Goal: Task Accomplishment & Management: Manage account settings

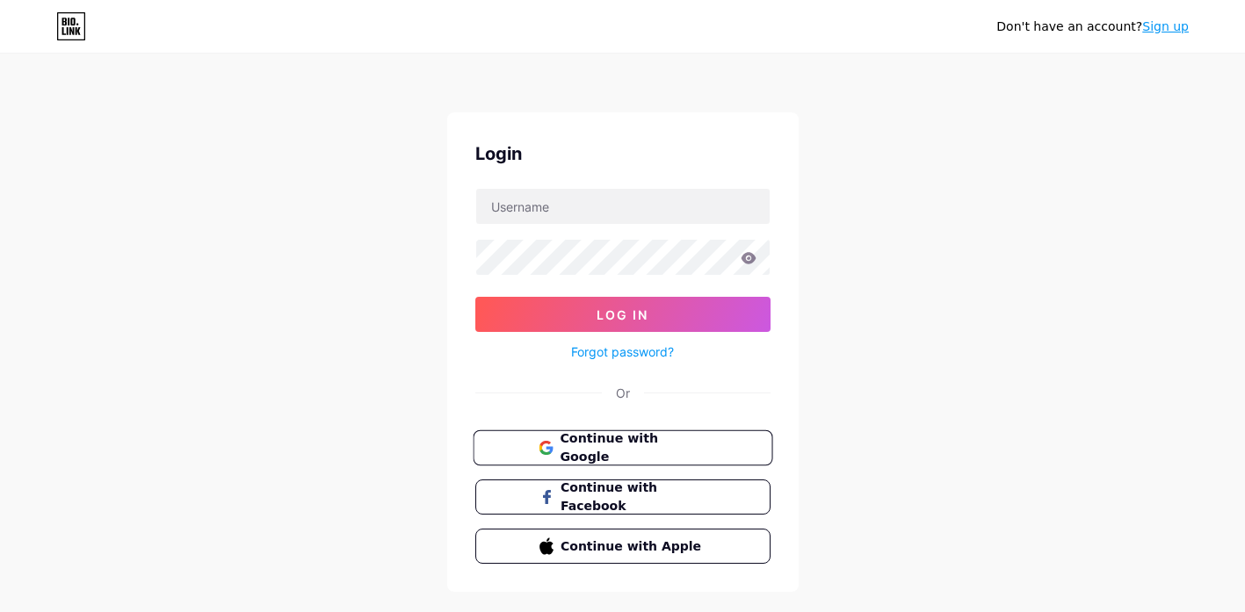
click at [646, 459] on button "Continue with Google" at bounding box center [623, 448] width 300 height 36
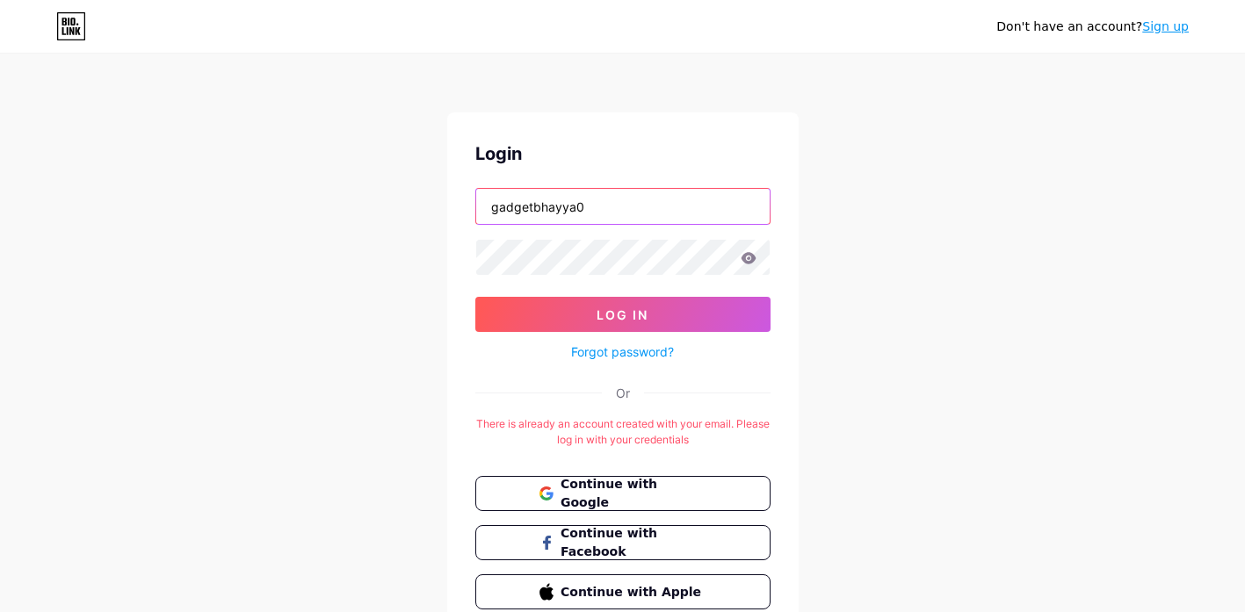
type input "gadgetbhayya0"
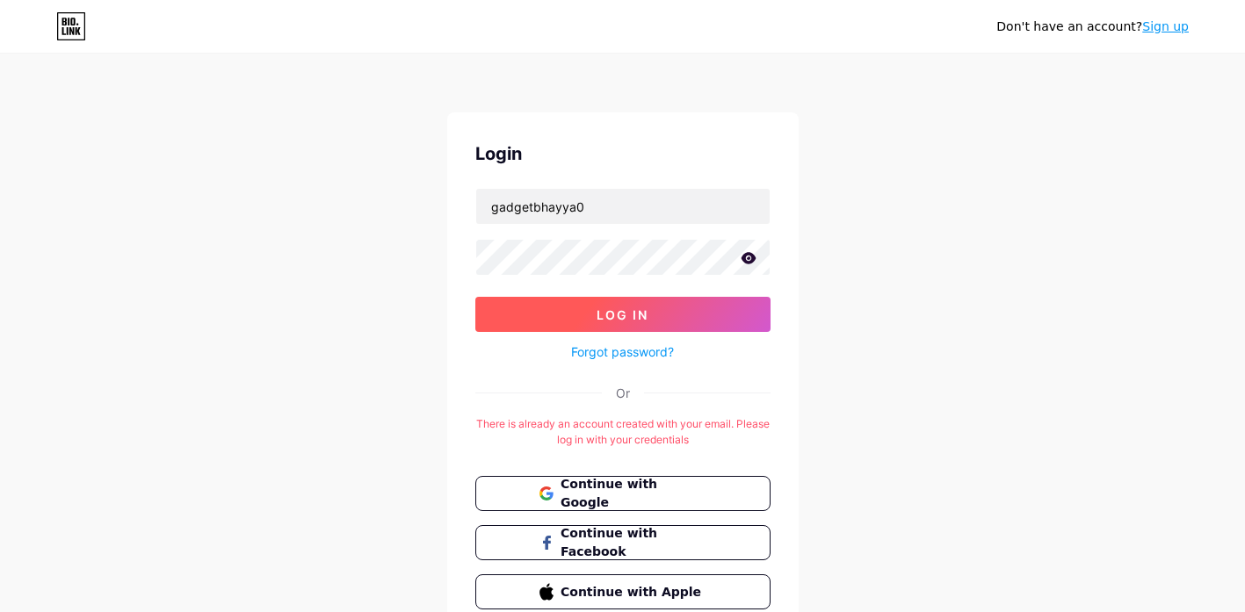
click at [705, 322] on button "Log In" at bounding box center [622, 314] width 295 height 35
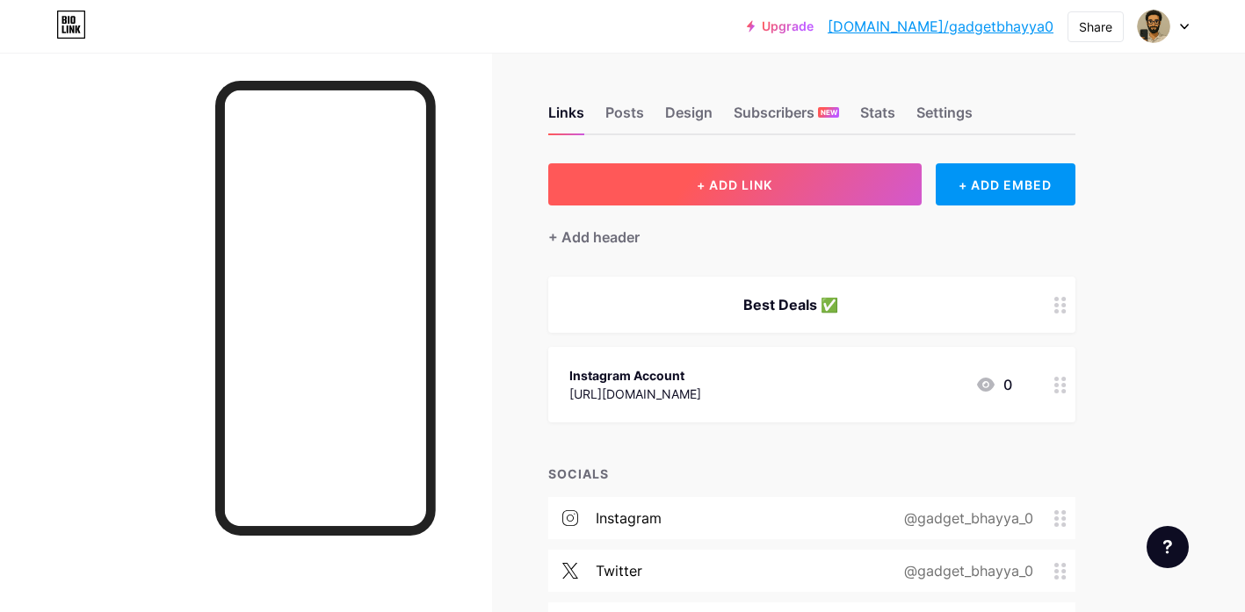
click at [840, 177] on button "+ ADD LINK" at bounding box center [734, 184] width 373 height 42
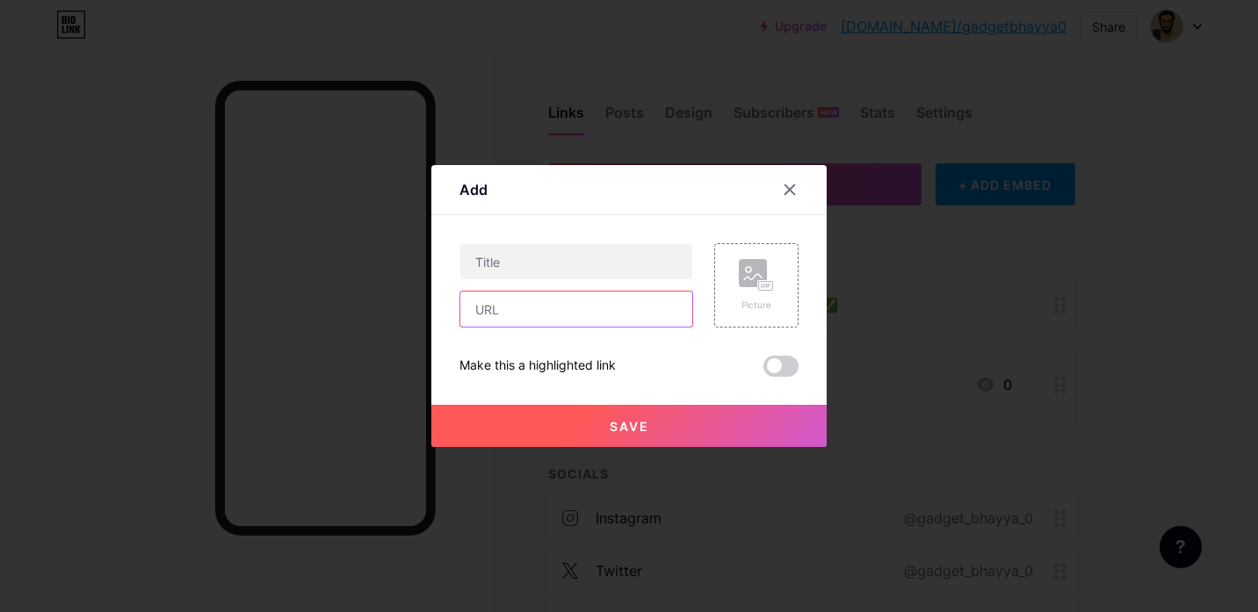
click at [515, 322] on input "text" at bounding box center [576, 309] width 232 height 35
paste input "[URL][DOMAIN_NAME]"
type input "[URL][DOMAIN_NAME]"
click at [758, 293] on div "Picture" at bounding box center [756, 285] width 35 height 53
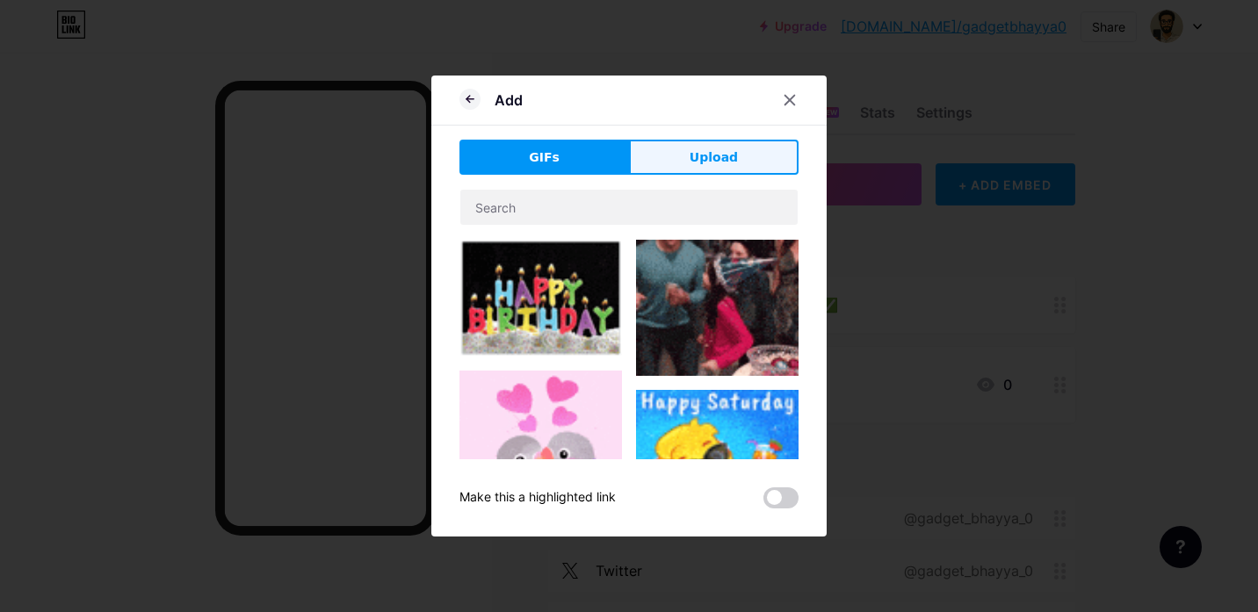
click at [749, 152] on button "Upload" at bounding box center [714, 157] width 170 height 35
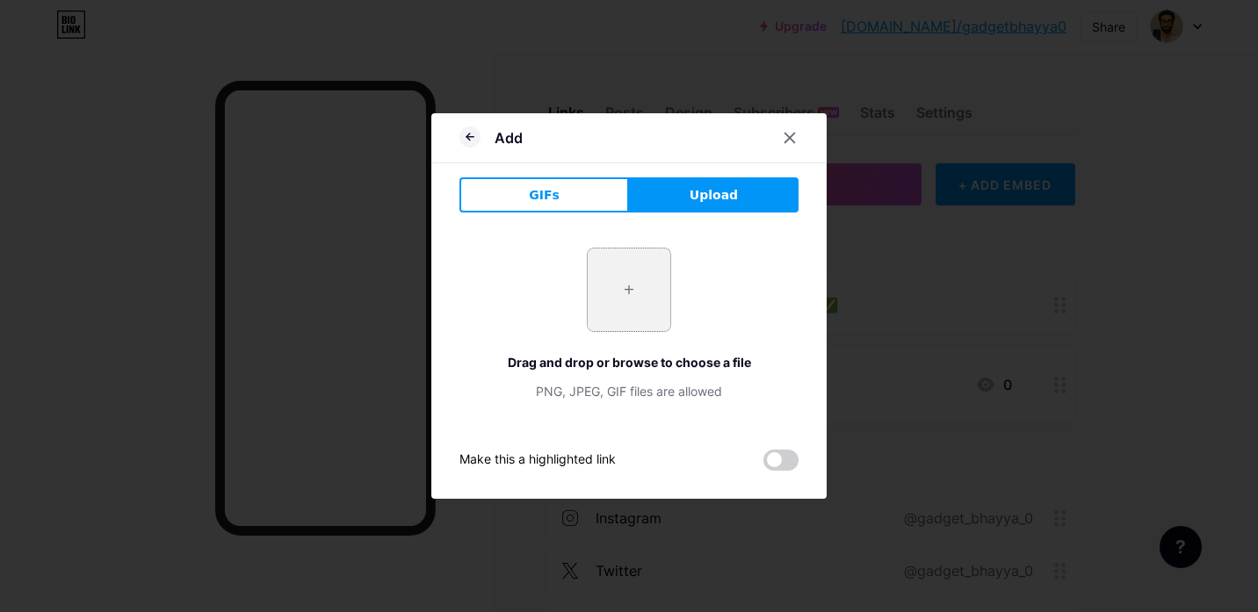
click at [647, 300] on input "file" at bounding box center [629, 290] width 83 height 83
type input "C:\fakepath\81OmhFfS-hL._SL1500_.jpg"
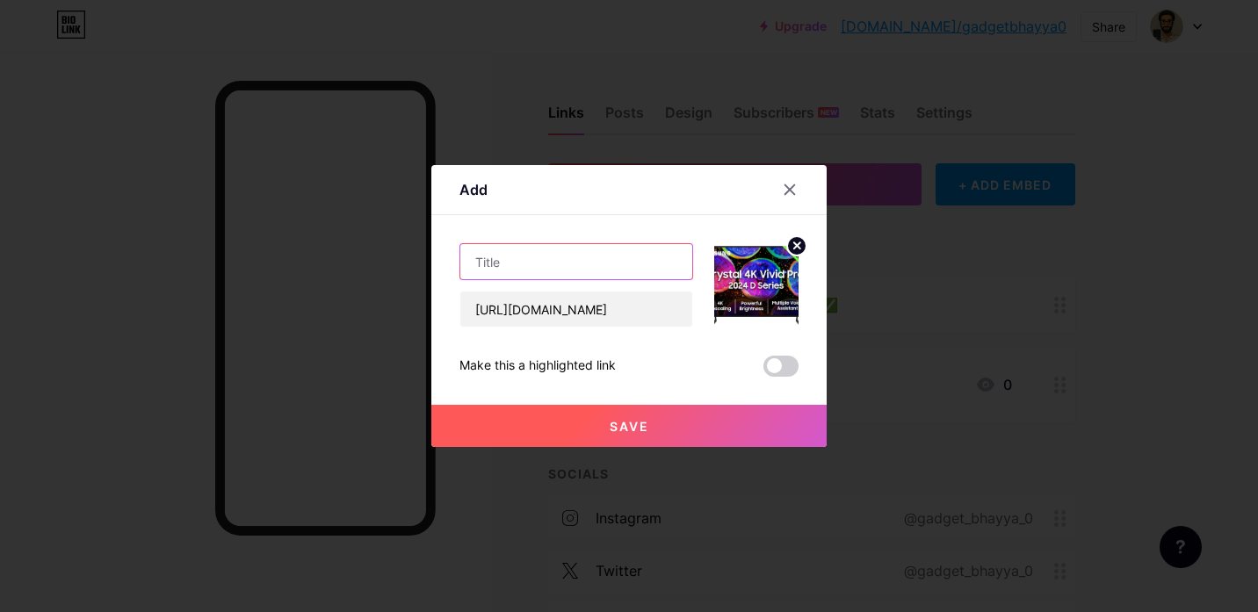
click at [583, 269] on input "text" at bounding box center [576, 261] width 232 height 35
click at [530, 268] on input "text" at bounding box center [576, 261] width 232 height 35
click at [524, 256] on input "text" at bounding box center [576, 261] width 232 height 35
click at [556, 264] on input "text" at bounding box center [576, 261] width 232 height 35
paste input "Samsung 108 cm (43 inches) D Series Brighter Crystal 4K Vivid Pro Ultra HD Smar…"
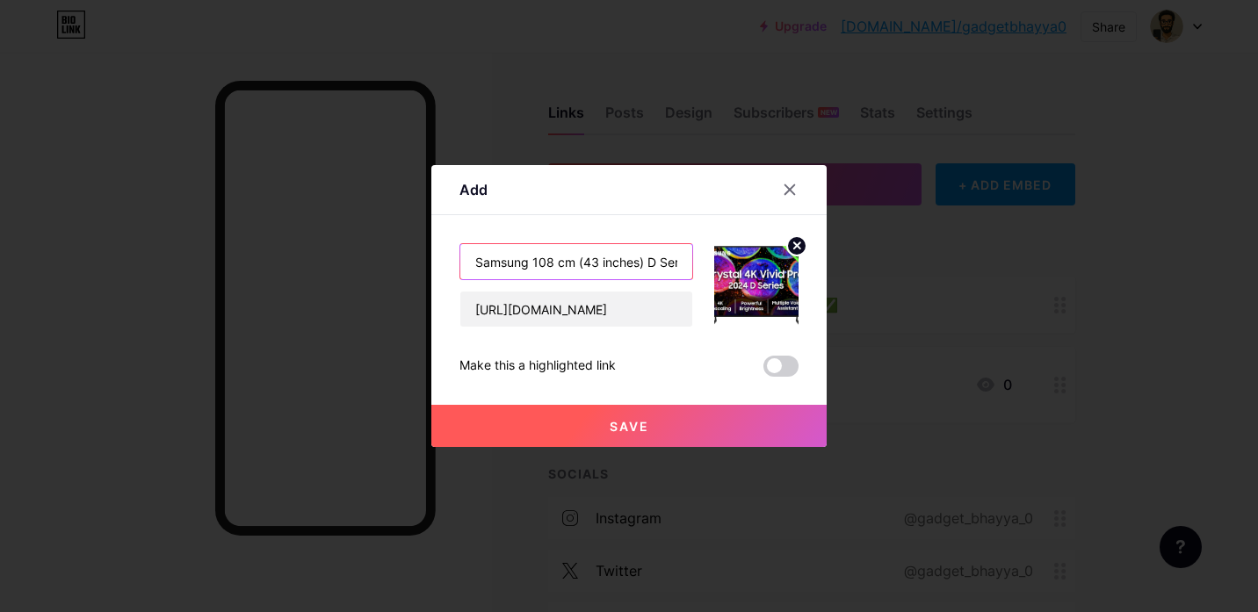
type input "Samsung 108 cm (43 inches) D Series Brighter Crystal 4K Vivid Pro Ultra HD Smar…"
click at [667, 421] on button "Save" at bounding box center [628, 426] width 395 height 42
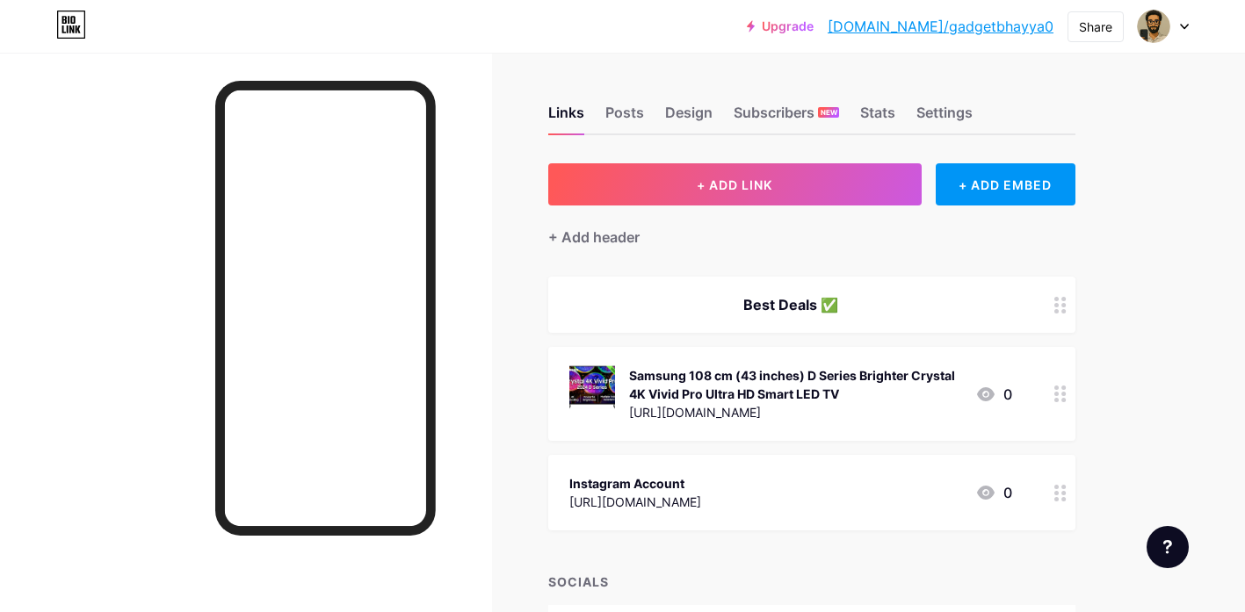
click at [1044, 401] on div "Samsung 108 cm (43 inches) D Series Brighter Crystal 4K Vivid Pro Ultra HD Smar…" at bounding box center [811, 394] width 527 height 94
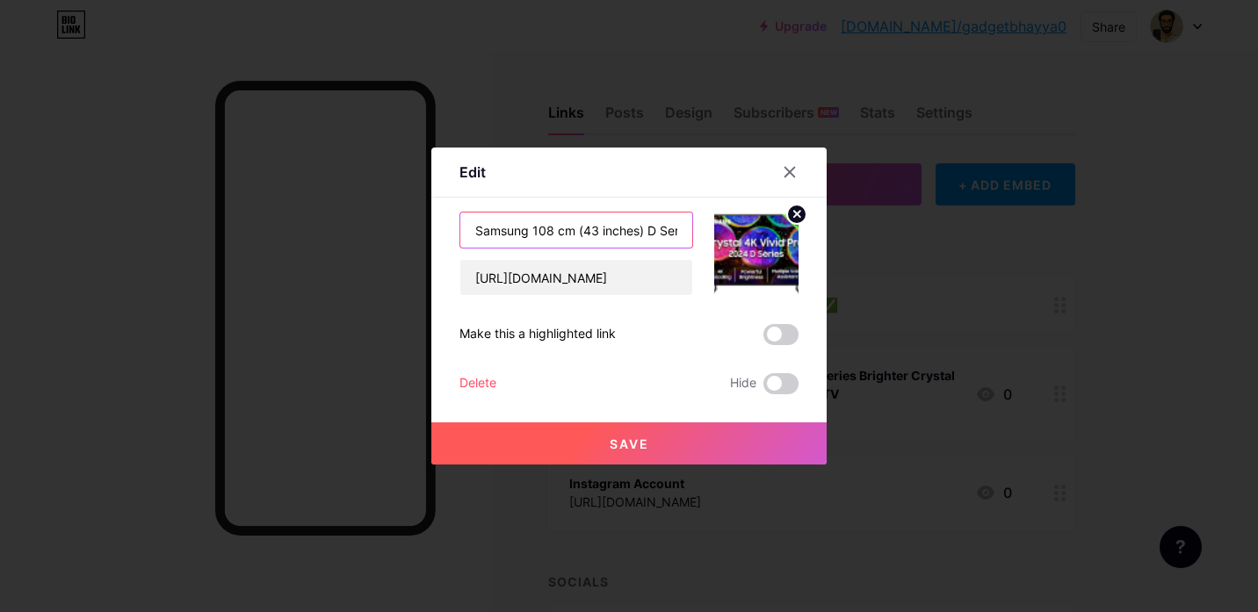
click at [658, 235] on input "Samsung 108 cm (43 inches) D Series Brighter Crystal 4K Vivid Pro Ultra HD Smar…" at bounding box center [576, 230] width 232 height 35
click at [596, 233] on input "Samsung 108 cm (43 inches) D Series Brighter Crystal 4K Vivid Pro Ultra HD Smar…" at bounding box center [576, 230] width 232 height 35
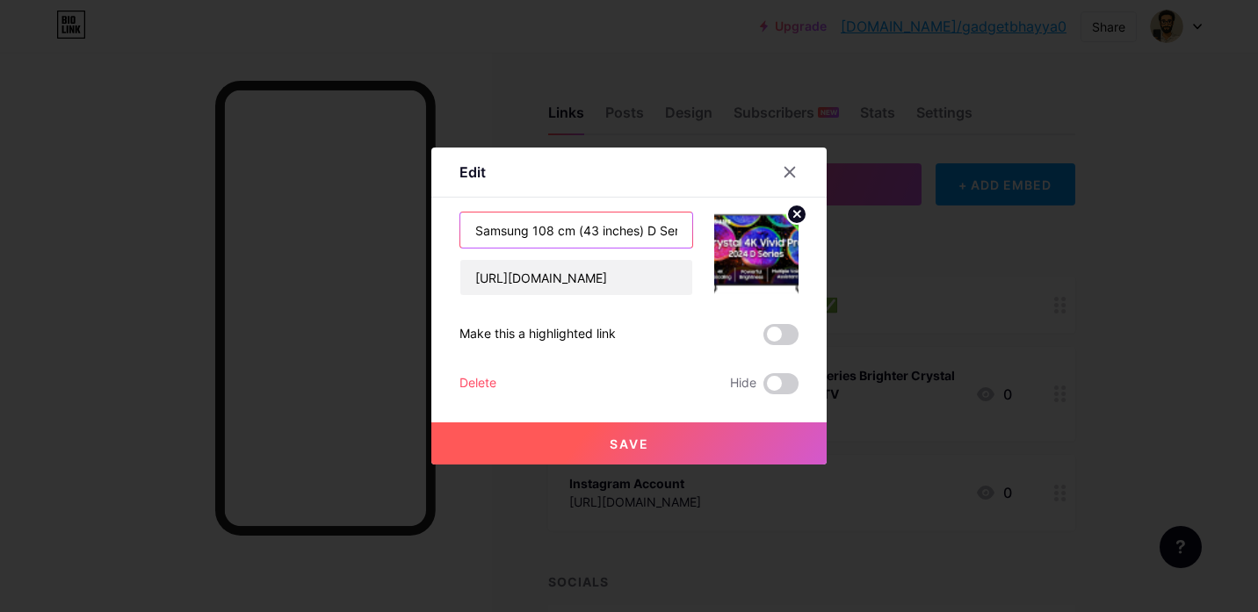
click at [652, 228] on input "Samsung 108 cm (43 inches) D Series Brighter Crystal 4K Vivid Pro Ultra HD Smar…" at bounding box center [576, 230] width 232 height 35
drag, startPoint x: 654, startPoint y: 234, endPoint x: 678, endPoint y: 230, distance: 24.0
click at [678, 230] on input "Samsung 108 cm (43 inches) D Series Brighter Crystal 4K Vivid Pro Ultra HD Smar…" at bounding box center [576, 230] width 232 height 35
drag, startPoint x: 606, startPoint y: 232, endPoint x: 654, endPoint y: 230, distance: 47.5
click at [654, 230] on input "Samsung 4k LED TV at 26,990" at bounding box center [576, 230] width 232 height 35
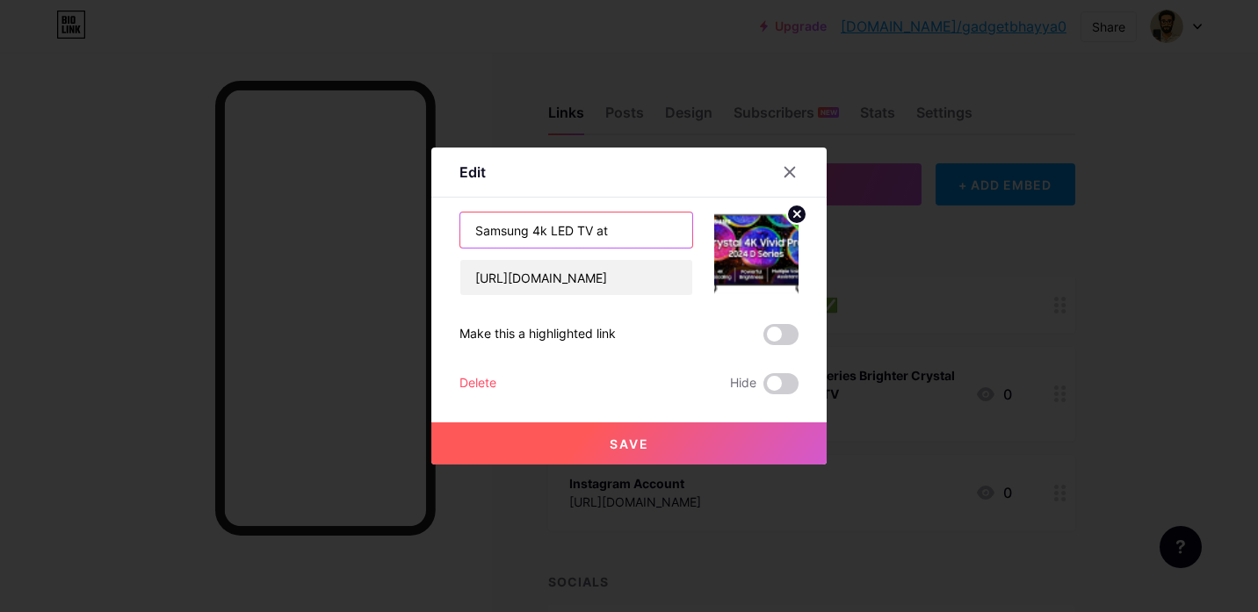
paste input "₹26,990"
click at [611, 230] on input "Samsung 4k LED TV at ₹26,990" at bounding box center [576, 230] width 232 height 35
click at [657, 231] on input "Samsung 4k LED TV at ₹26,990" at bounding box center [576, 230] width 232 height 35
type input "Samsung 4k LED TV at ₹26,990"
click at [692, 438] on button "Save" at bounding box center [628, 444] width 395 height 42
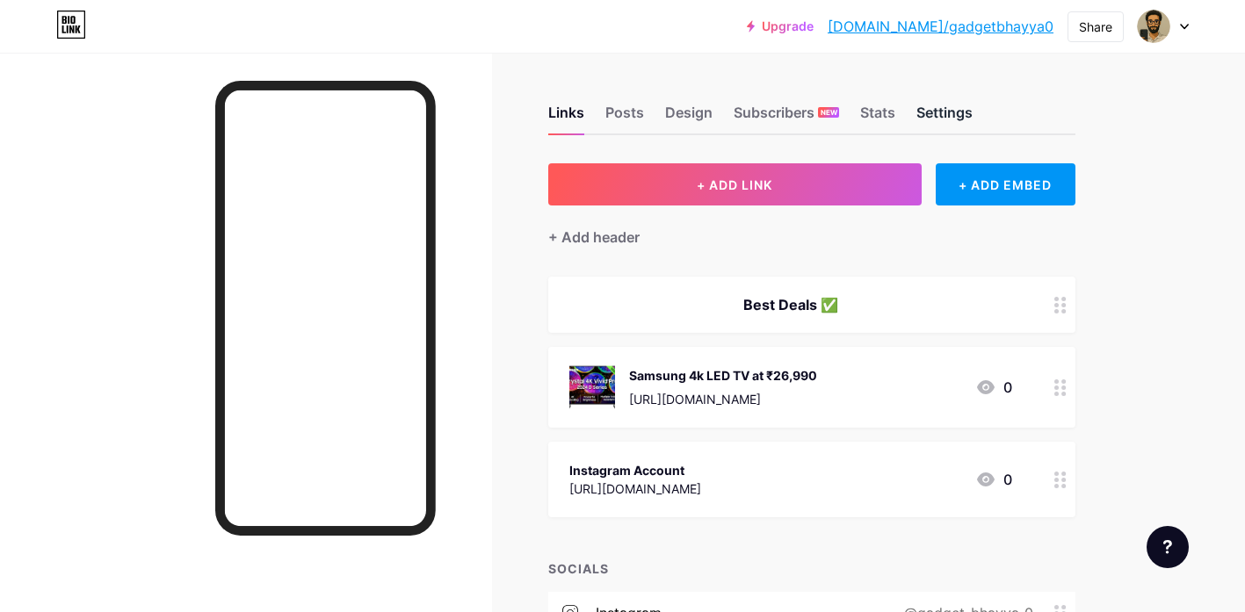
click at [958, 112] on div "Settings" at bounding box center [944, 118] width 56 height 32
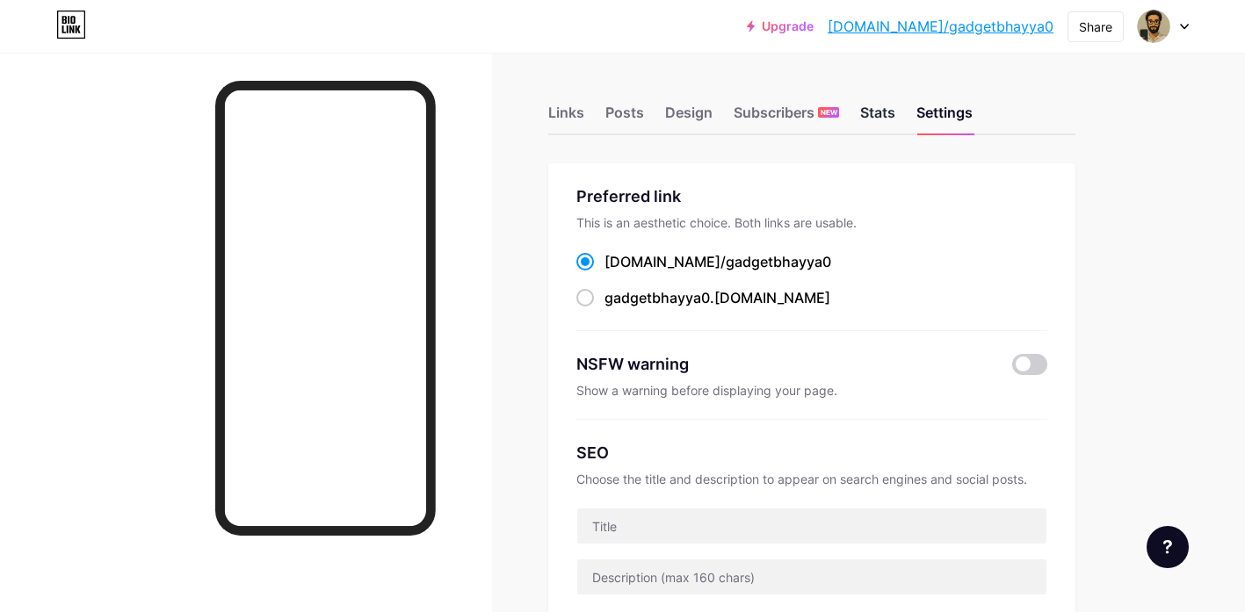
click at [876, 110] on div "Stats" at bounding box center [877, 118] width 35 height 32
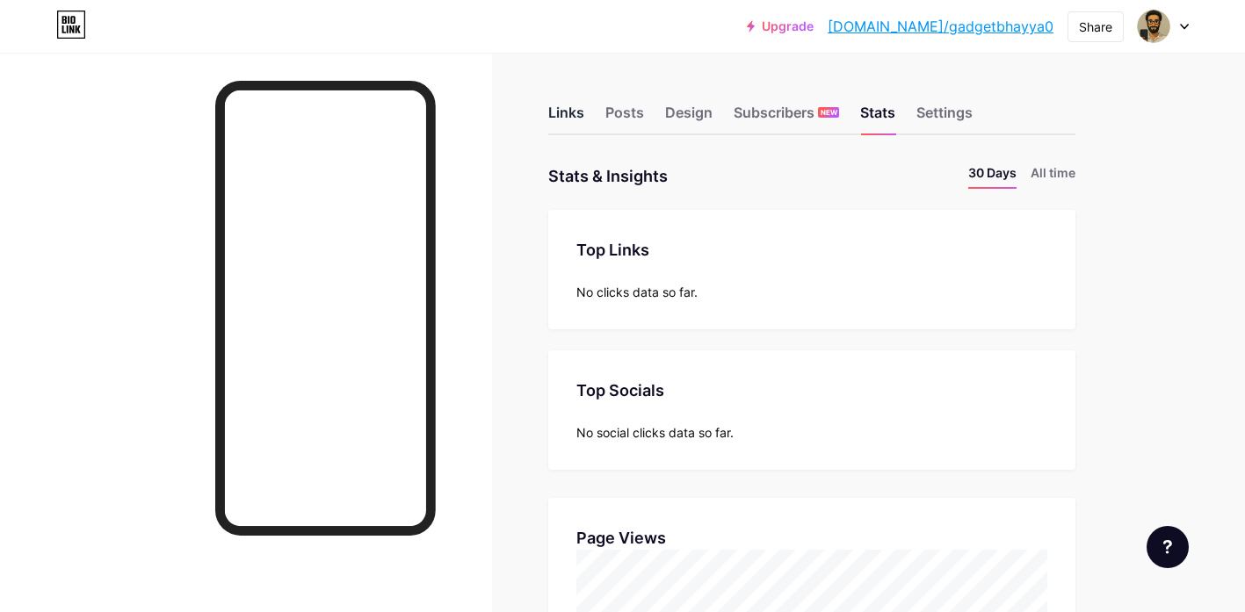
click at [572, 108] on div "Links" at bounding box center [566, 118] width 36 height 32
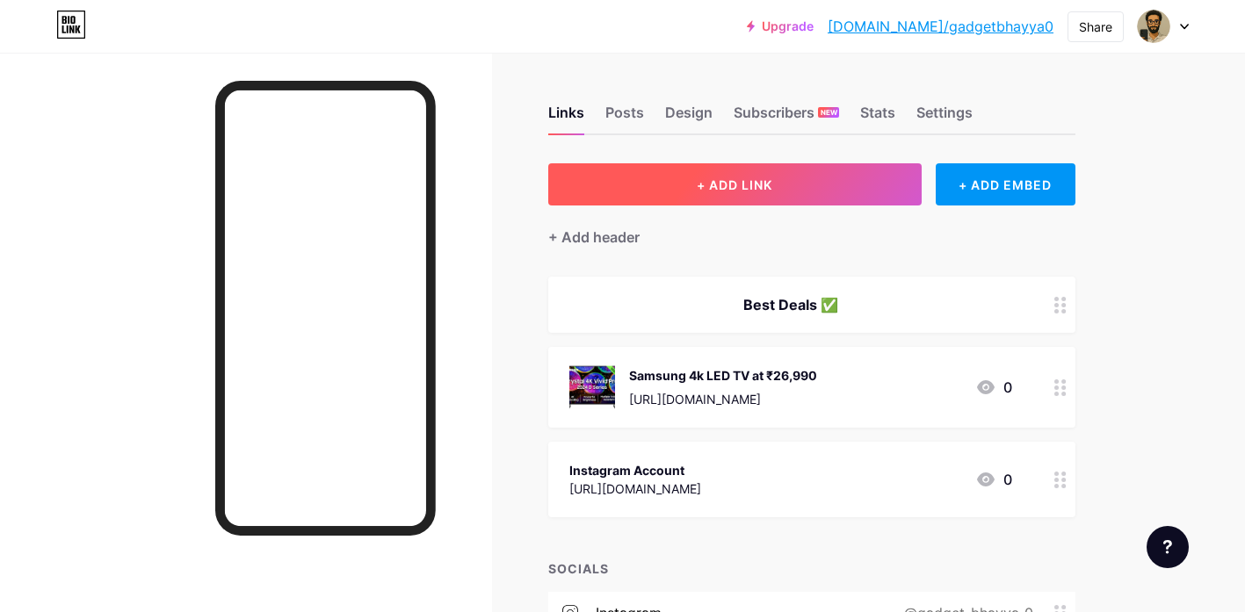
click at [841, 198] on button "+ ADD LINK" at bounding box center [734, 184] width 373 height 42
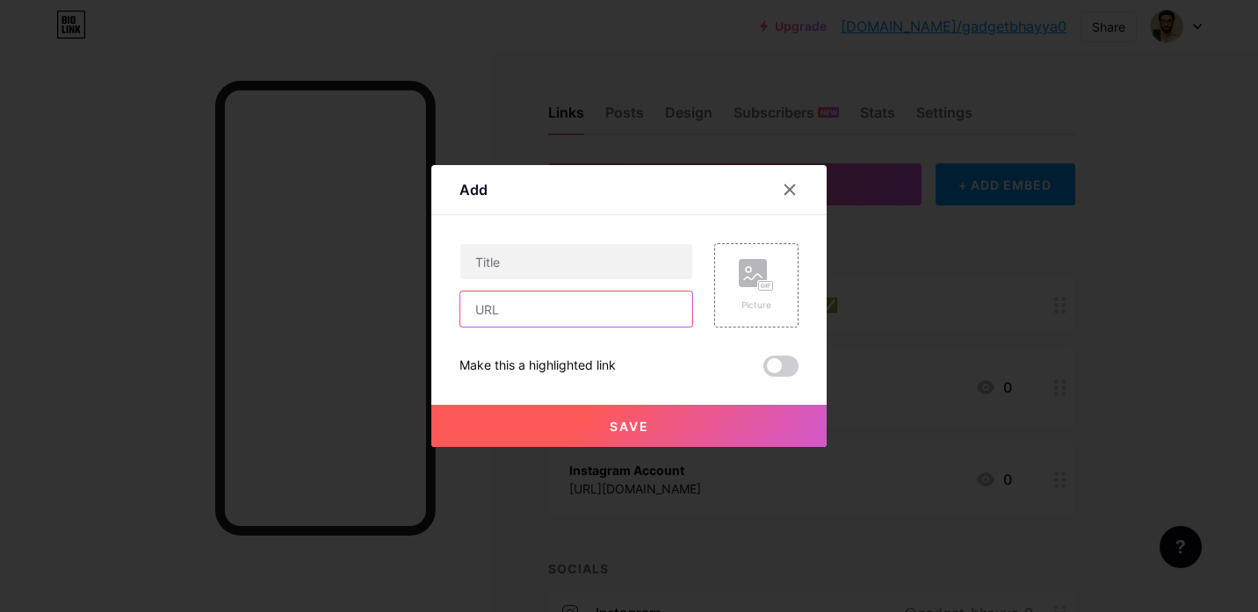
paste input "[URL][DOMAIN_NAME]"
type input "[URL][DOMAIN_NAME]"
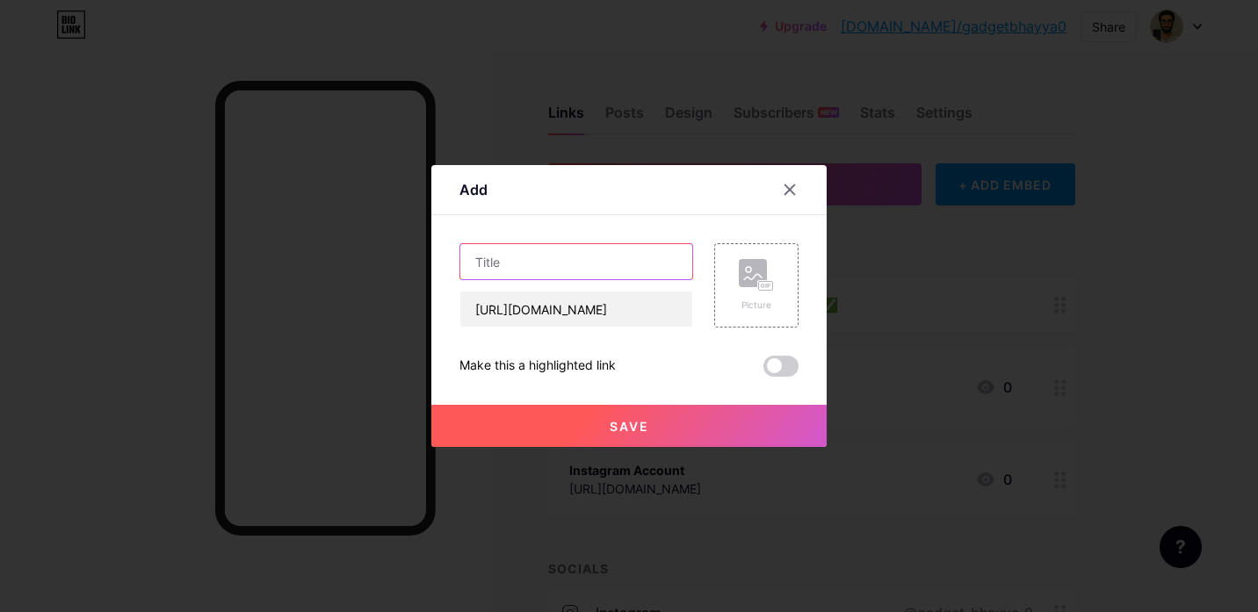
click at [600, 254] on input "text" at bounding box center [576, 261] width 232 height 35
paste input "Redmi Buds 5 Truly Wireless Bluetooth in Ear Ear Buds (TWS) with Upto 46Db Hybr…"
type input "Redmi Buds 5 Truly Wireless Bluetooth in Ear Ear Buds (TWS) with Upto 46Db Hybr…"
click at [753, 296] on div "Picture" at bounding box center [756, 285] width 35 height 53
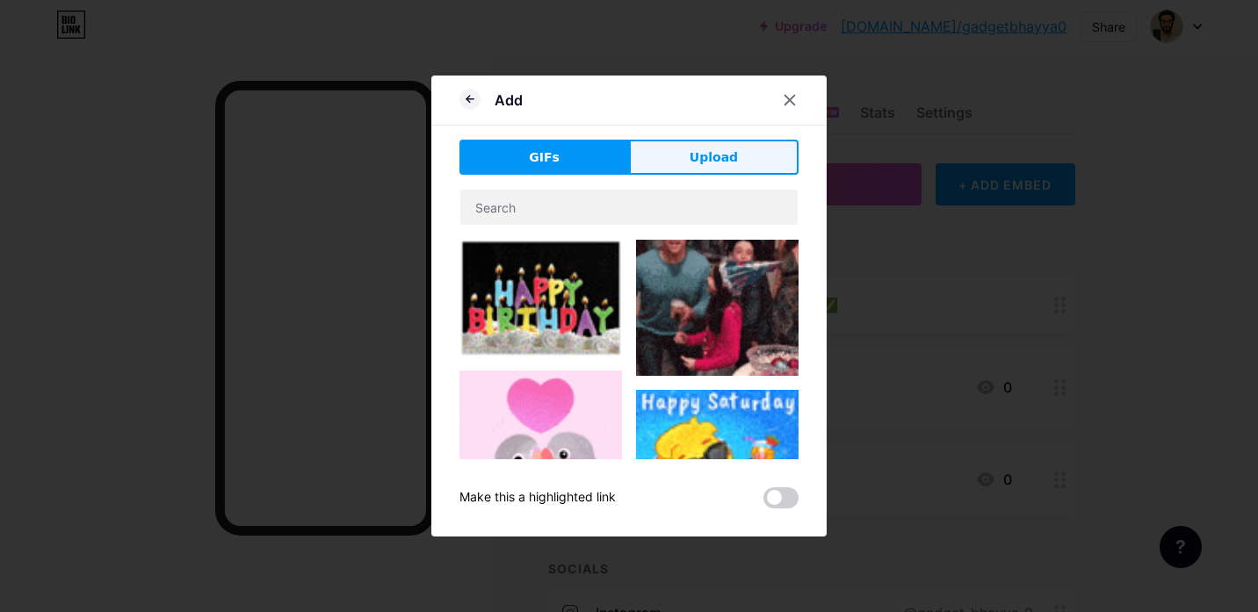
click at [742, 155] on button "Upload" at bounding box center [714, 157] width 170 height 35
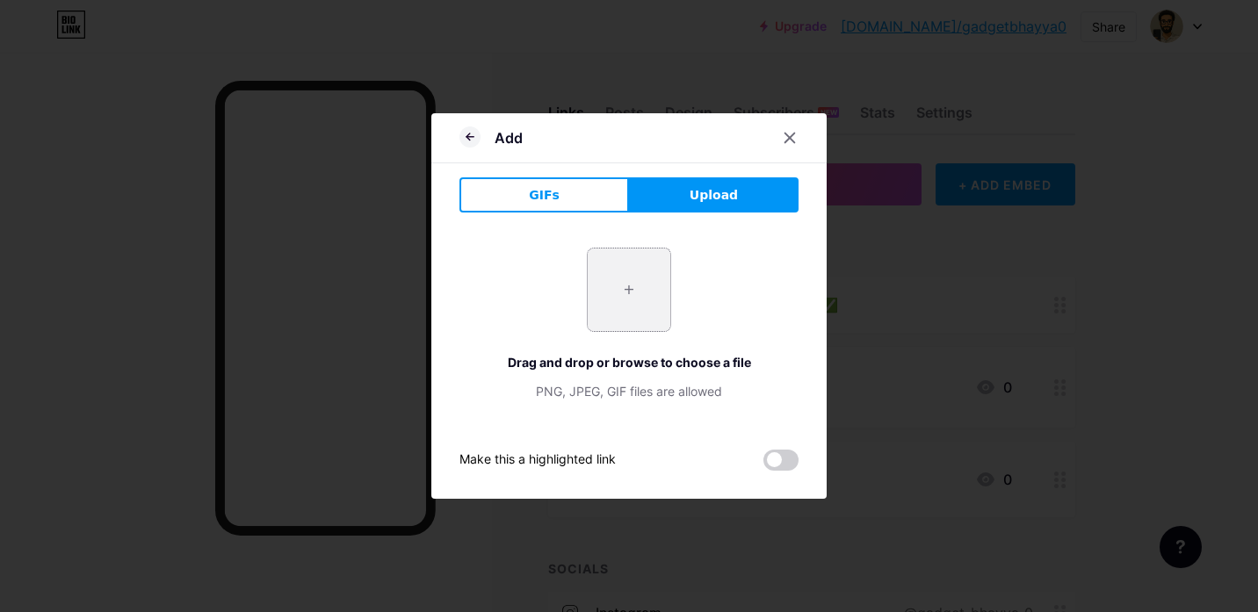
click at [621, 305] on input "file" at bounding box center [629, 290] width 83 height 83
type input "C:\fakepath\51Af03TfaUL._SL1500_.jpg"
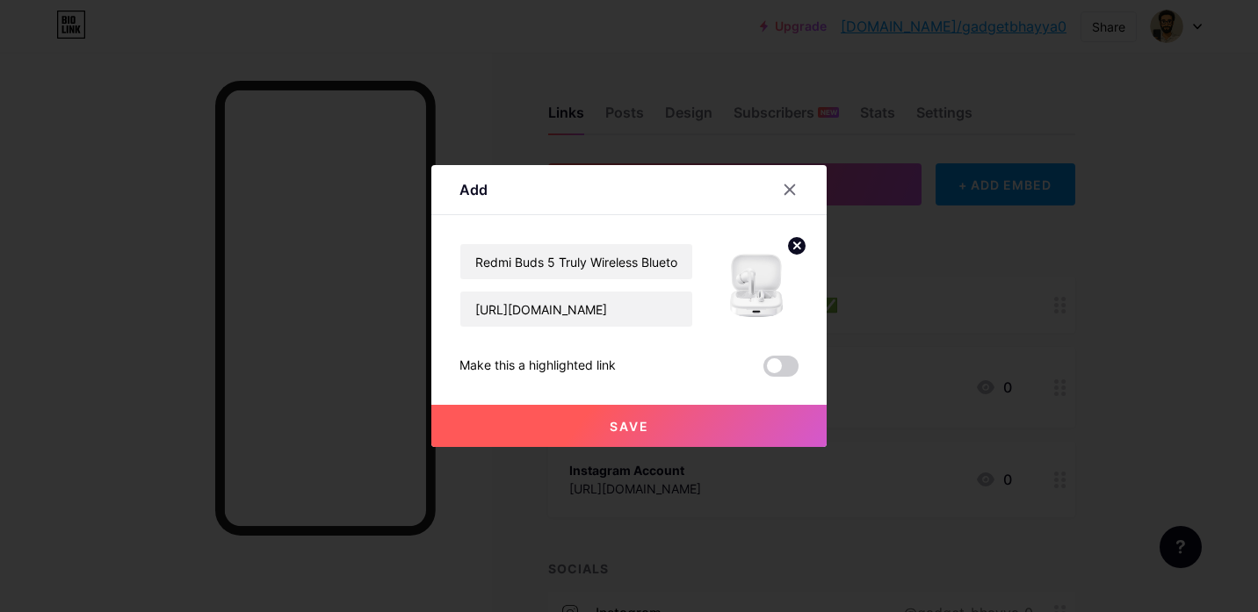
click at [636, 422] on span "Save" at bounding box center [630, 426] width 40 height 15
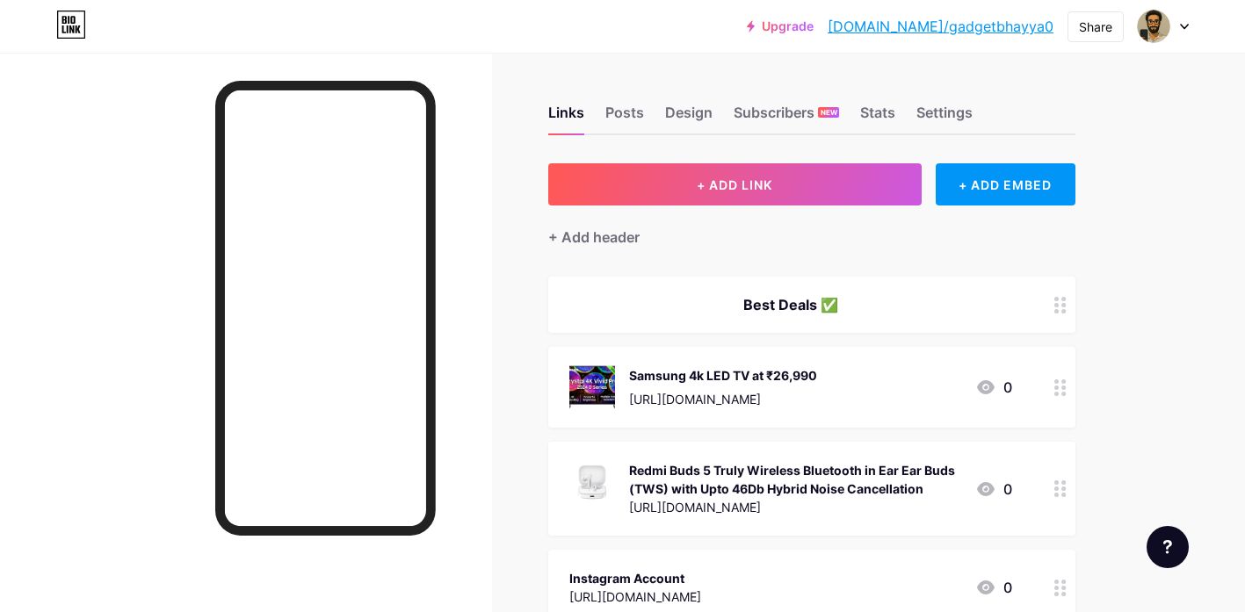
click at [1197, 32] on div "Upgrade [DOMAIN_NAME]/gadget... [DOMAIN_NAME]/gadgetbhayya0 Share Switch accoun…" at bounding box center [622, 27] width 1245 height 32
click at [1189, 30] on div "Upgrade [DOMAIN_NAME]/gadget... [DOMAIN_NAME]/gadgetbhayya0 Share Switch accoun…" at bounding box center [622, 27] width 1245 height 32
click at [1182, 28] on icon at bounding box center [1184, 27] width 9 height 6
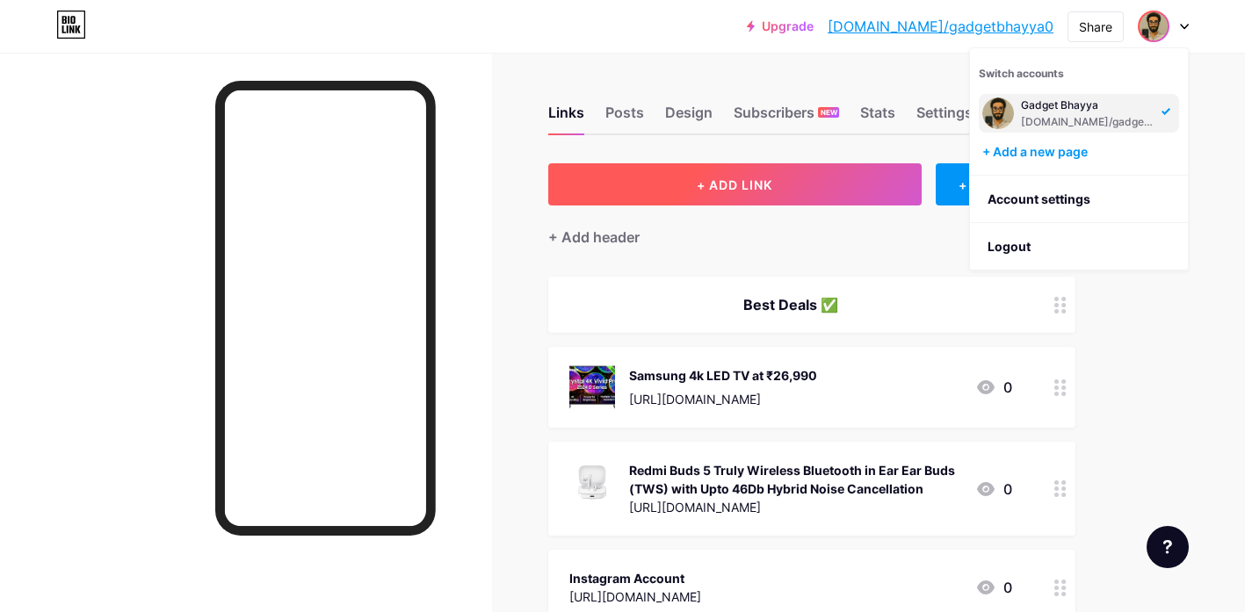
click at [769, 178] on span "+ ADD LINK" at bounding box center [735, 184] width 76 height 15
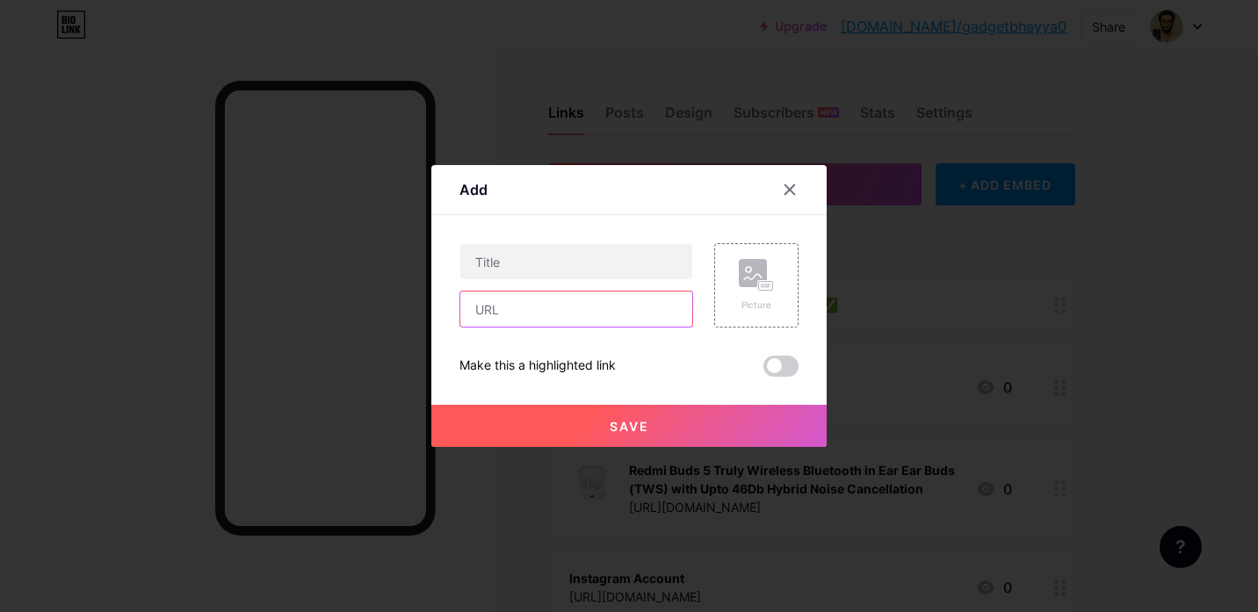
click at [562, 324] on input "text" at bounding box center [576, 309] width 232 height 35
paste input "[URL][DOMAIN_NAME]"
type input "[URL][DOMAIN_NAME]"
click at [739, 300] on div "Picture" at bounding box center [756, 305] width 35 height 13
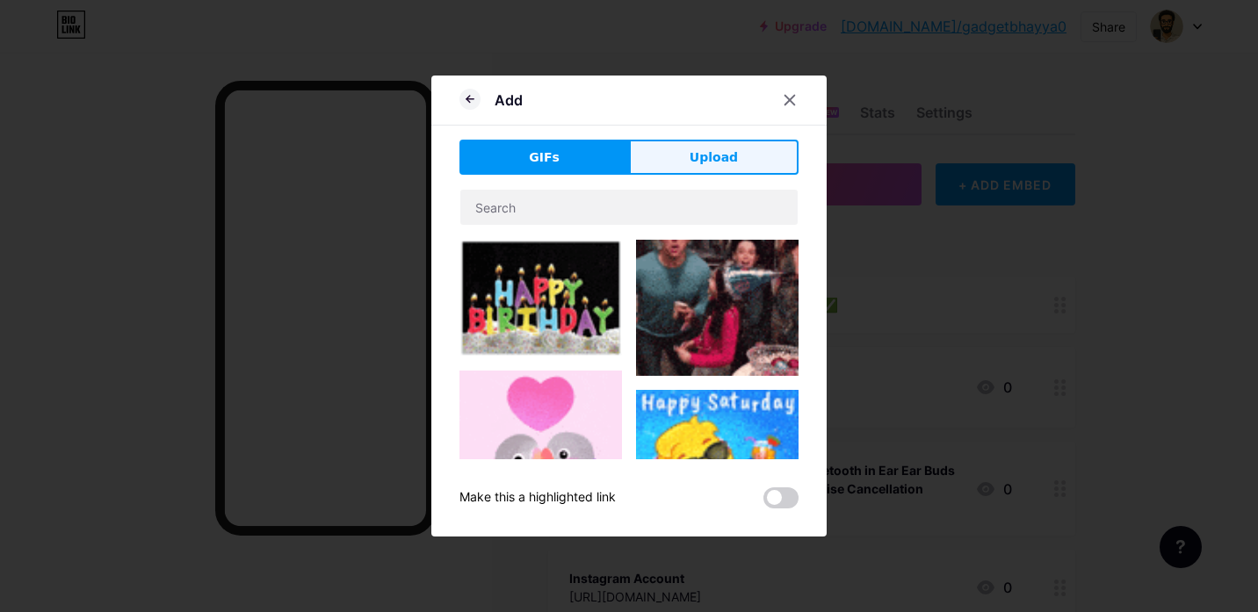
click at [758, 156] on button "Upload" at bounding box center [714, 157] width 170 height 35
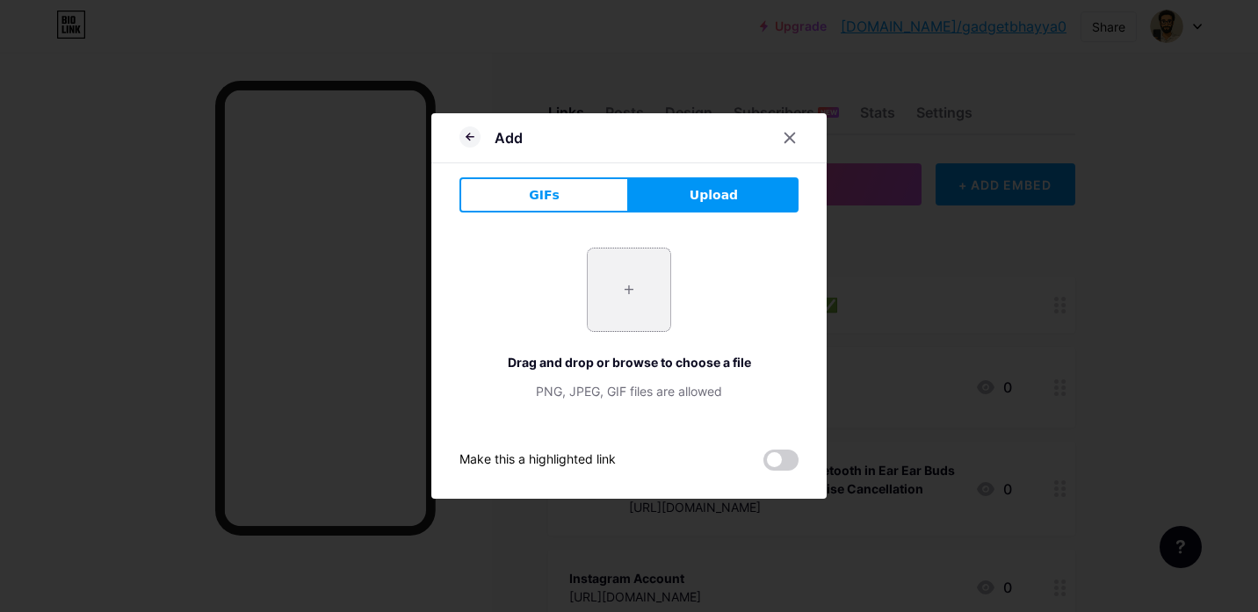
click at [651, 281] on input "file" at bounding box center [629, 290] width 83 height 83
type input "C:\fakepath\61O+65xB+IL._SL1500_.jpg"
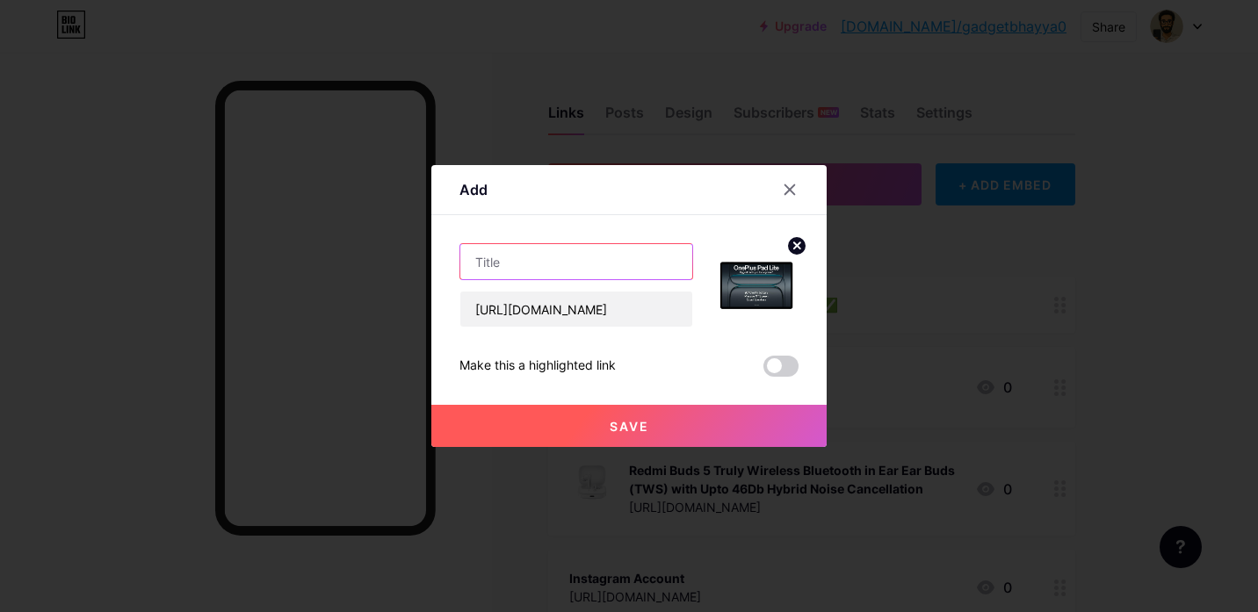
click at [551, 271] on input "text" at bounding box center [576, 261] width 232 height 35
click at [545, 258] on input "text" at bounding box center [576, 261] width 232 height 35
paste input "OnePlus Pad Lite with Biggest Battery in Segment 9340 mAh"
type input "OnePlus Pad Lite with Biggest Battery in Segment 9340 mAh."
click at [723, 423] on button "Save" at bounding box center [628, 426] width 395 height 42
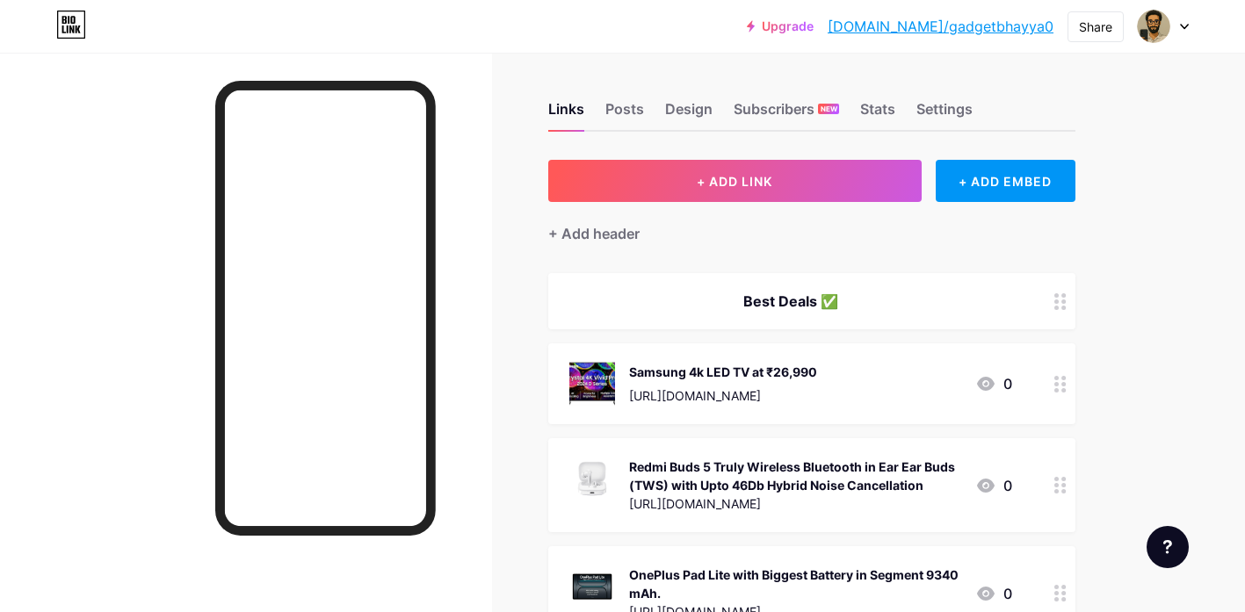
scroll to position [36, 0]
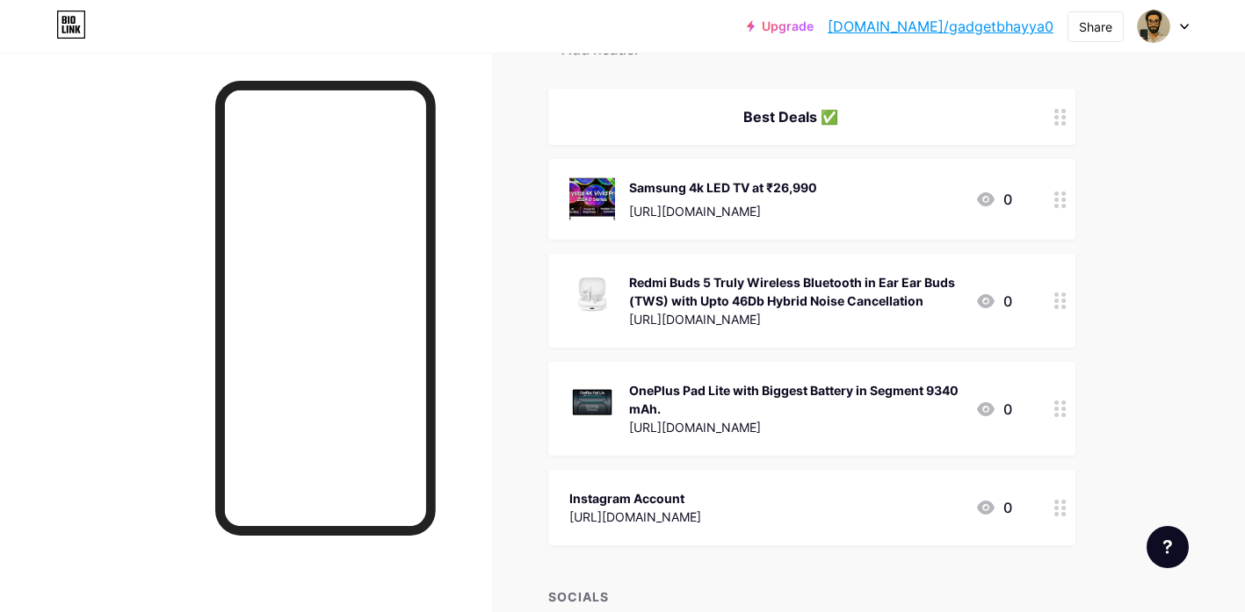
scroll to position [184, 0]
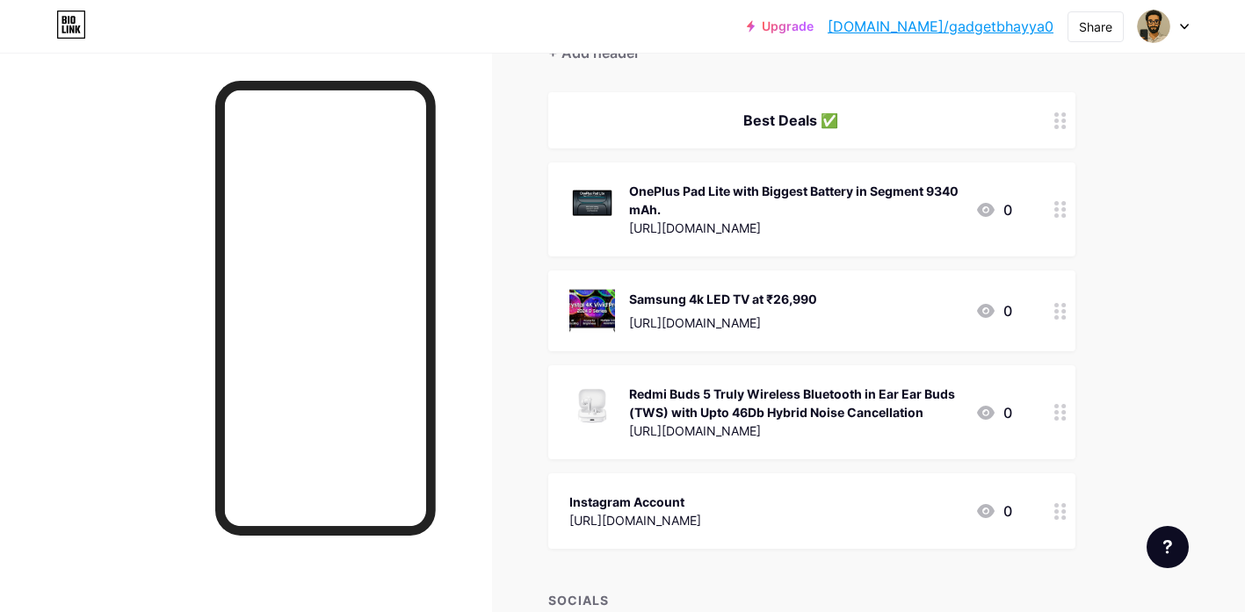
drag, startPoint x: 1061, startPoint y: 427, endPoint x: 1064, endPoint y: 306, distance: 121.3
click at [1052, 263] on span "Best Deals ✅ OnePlus Pad Lite with Biggest Battery in Segment 9340 mAh. https:/…" at bounding box center [811, 320] width 527 height 457
click at [1146, 382] on div "Links Posts Design Subscribers NEW Stats Settings + ADD LINK + ADD EMBED + Add …" at bounding box center [574, 390] width 1149 height 1044
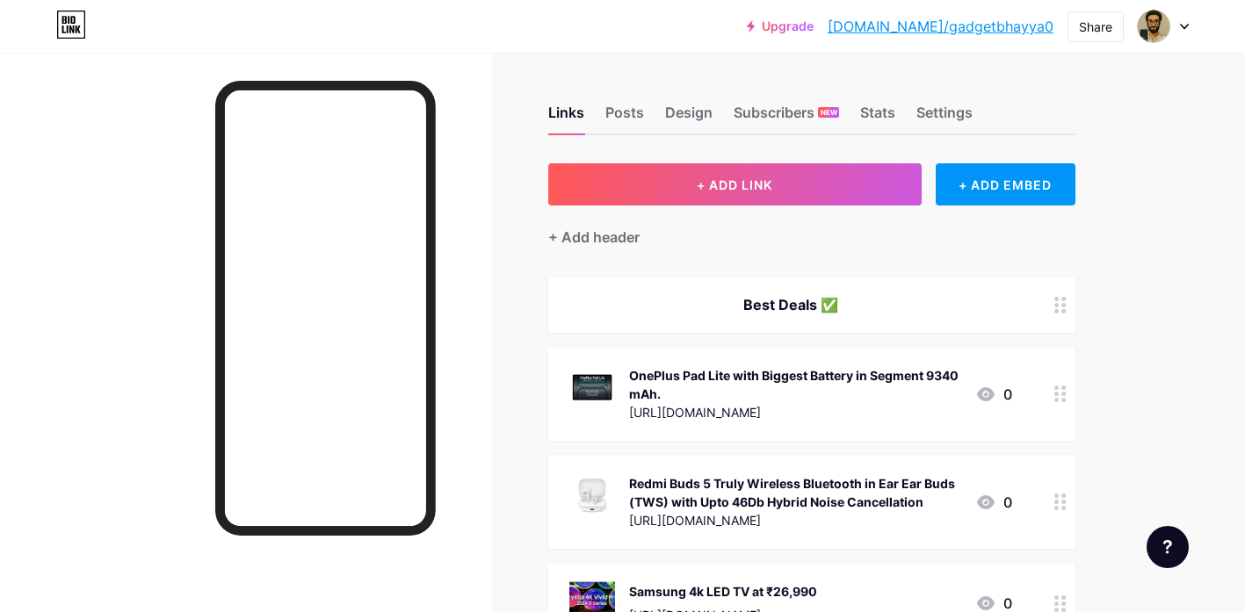
scroll to position [483, 0]
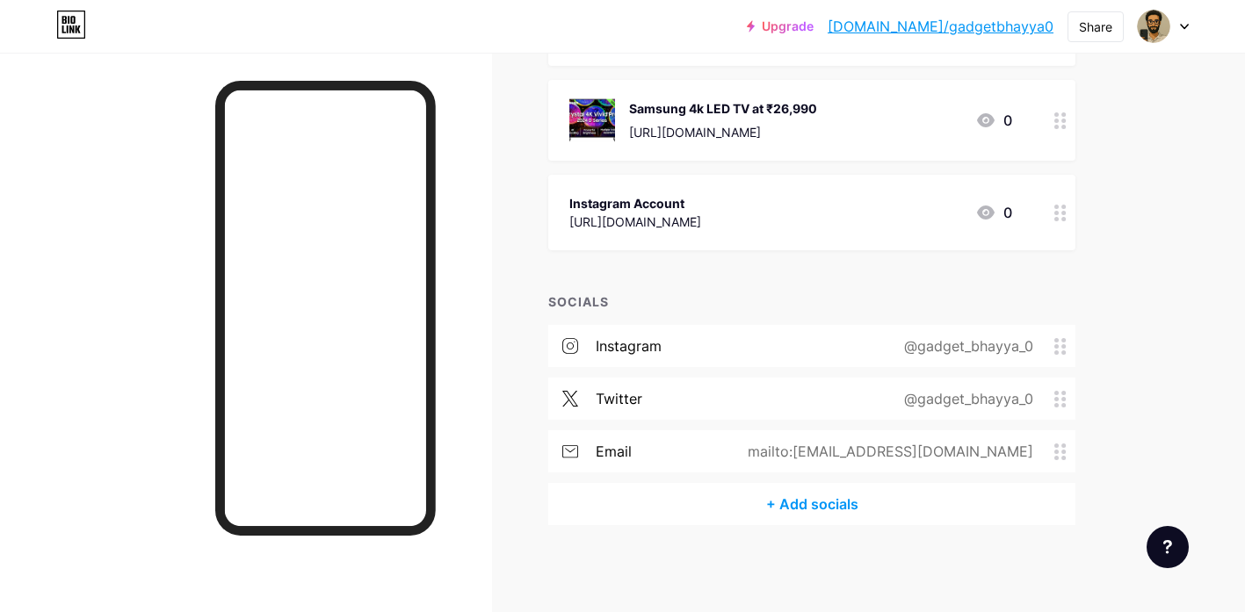
click at [845, 510] on div "+ Add socials" at bounding box center [811, 504] width 527 height 42
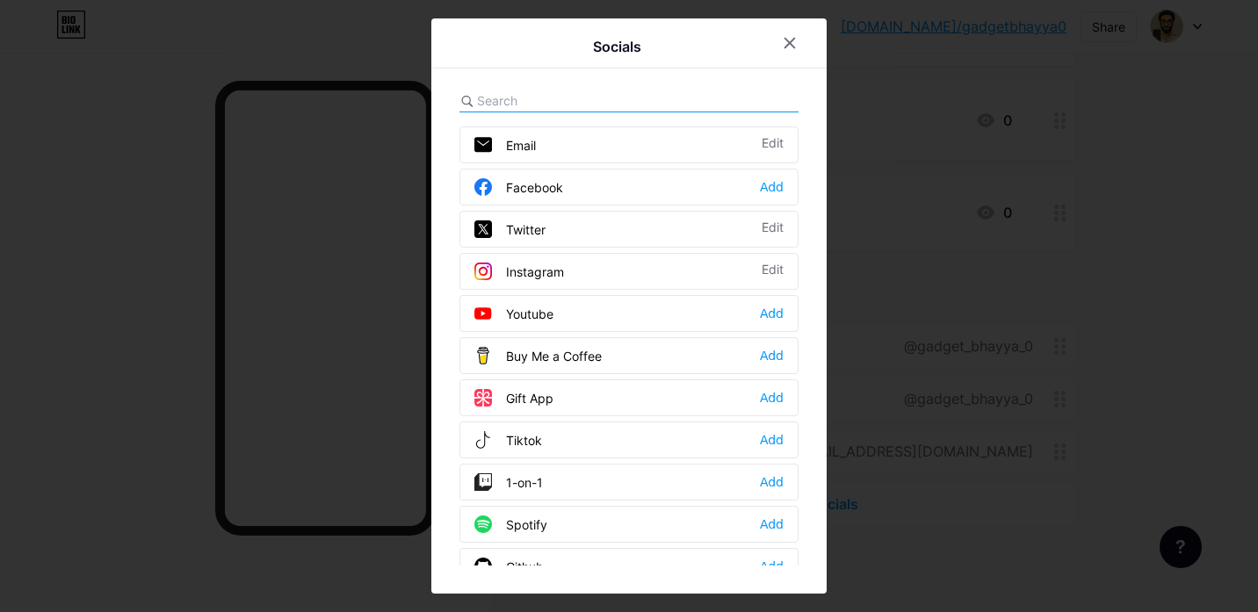
click at [572, 318] on div "Youtube Add" at bounding box center [628, 313] width 339 height 37
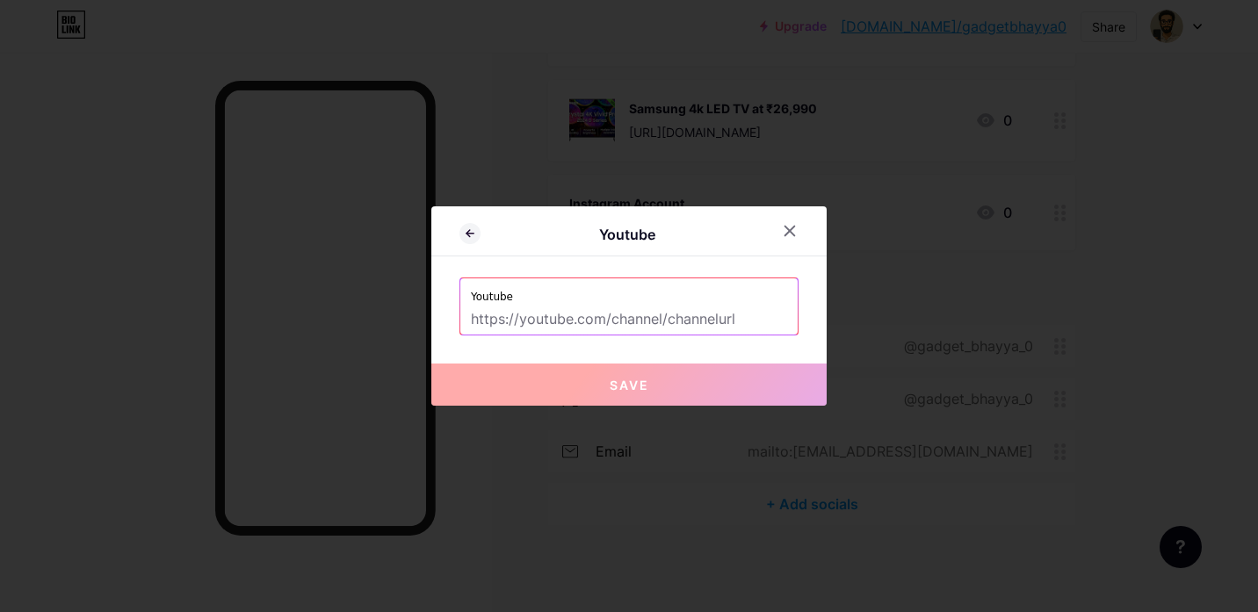
click at [649, 321] on input "text" at bounding box center [629, 320] width 316 height 30
click at [691, 322] on input "text" at bounding box center [629, 320] width 316 height 30
click at [725, 319] on input "text" at bounding box center [629, 320] width 316 height 30
click at [640, 327] on input "text" at bounding box center [629, 320] width 316 height 30
click at [609, 322] on input "text" at bounding box center [629, 320] width 316 height 30
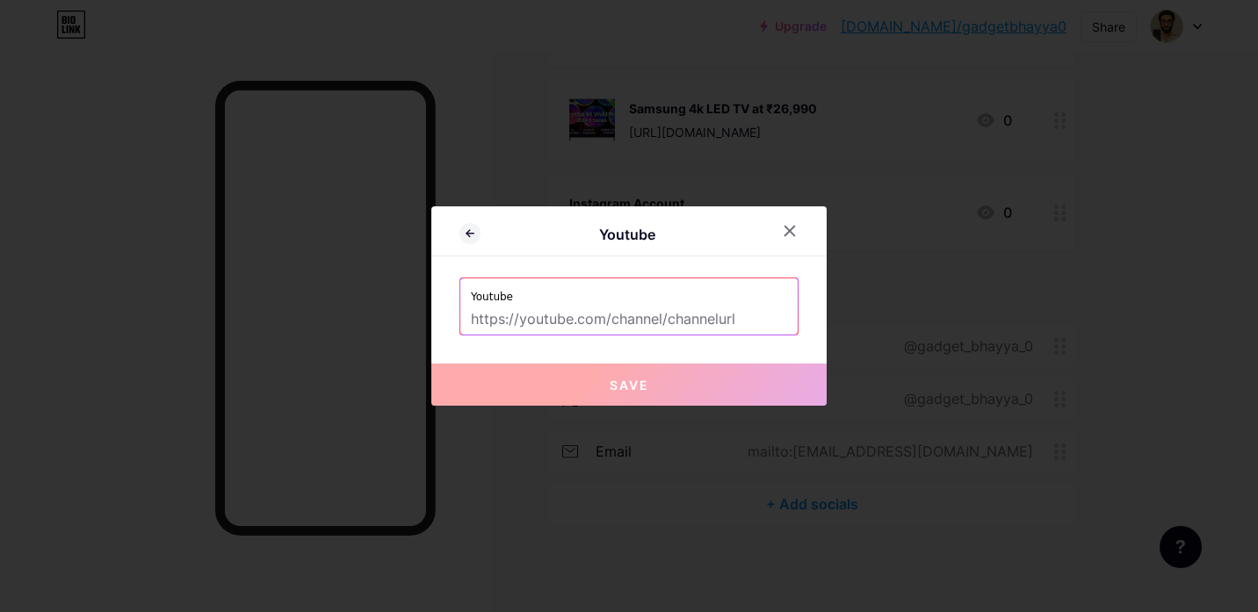
paste input "https://www.youtube.com/channel/UCZ5AClmXQMlL0A7wh_Fw1yQ"
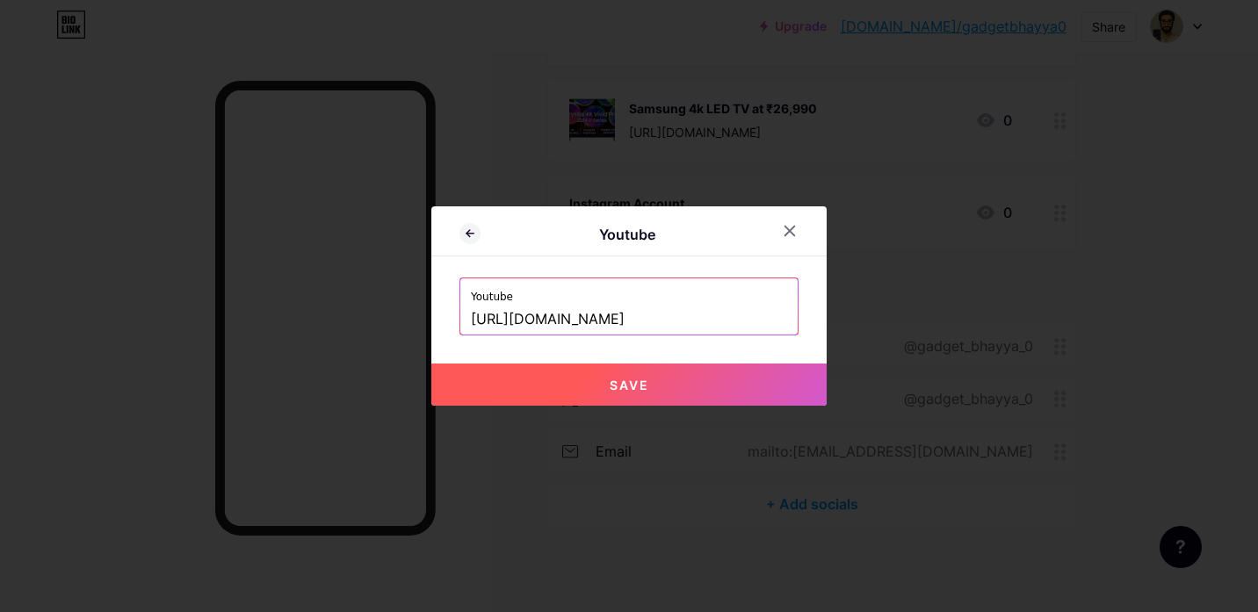
type input "https://www.youtube.com/channel/UCZ5AClmXQMlL0A7wh_Fw1yQ"
click at [695, 389] on button "Save" at bounding box center [628, 385] width 395 height 42
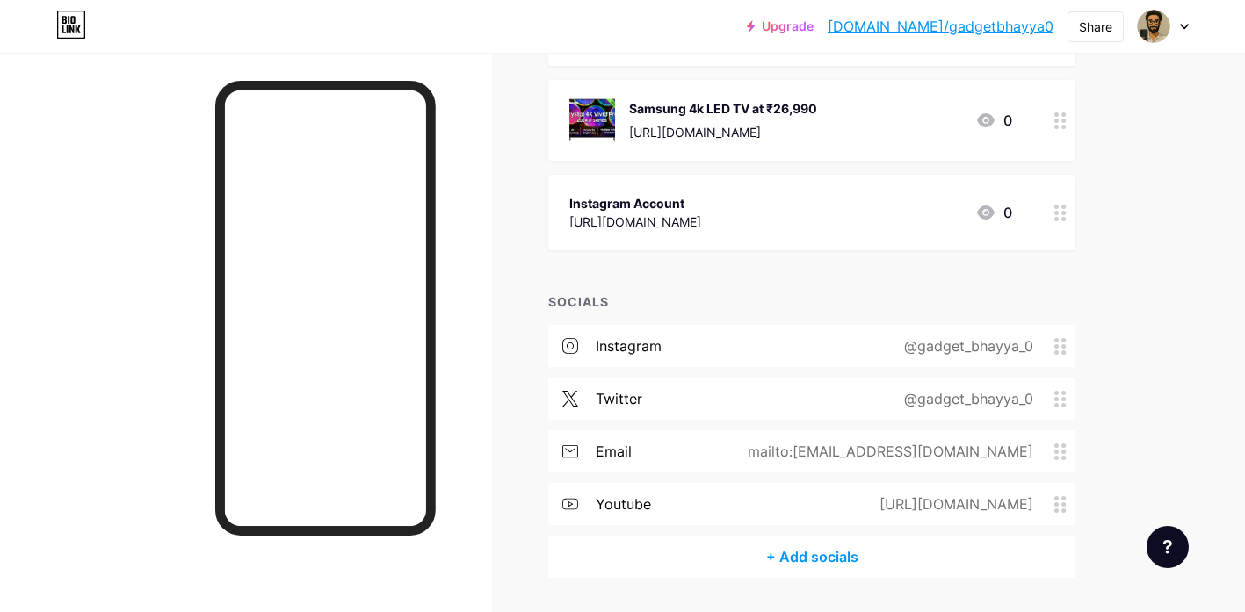
click at [851, 502] on div "https://www.youtube.com/channel/UCZ5AClmXQMlL0A7wh_Fw1yQ" at bounding box center [952, 504] width 203 height 21
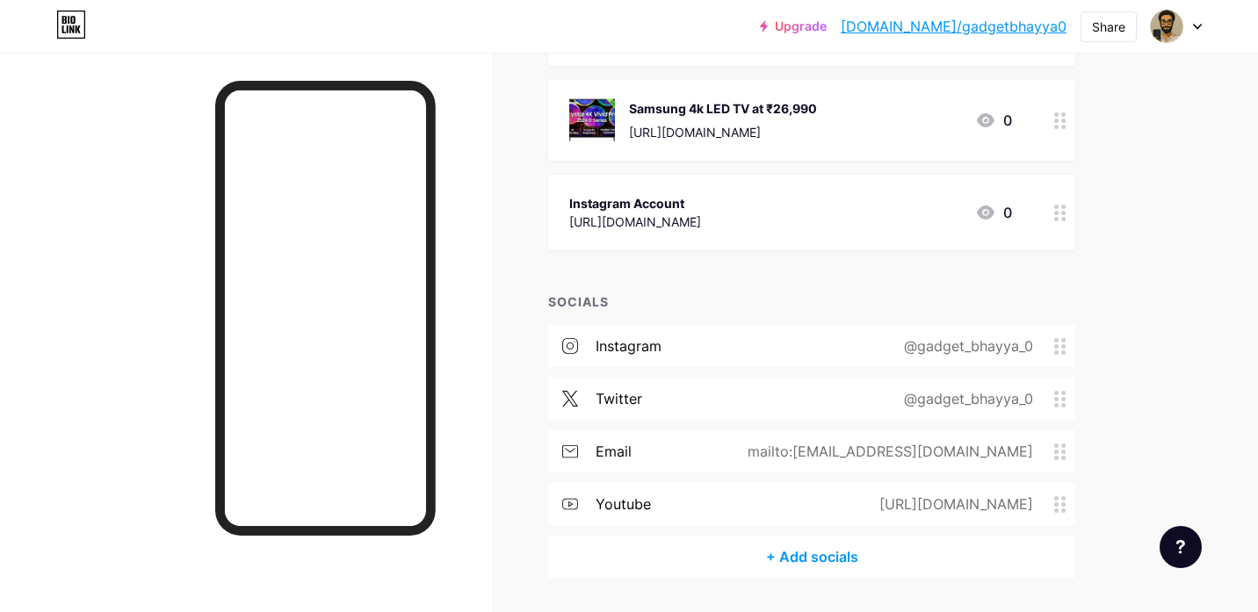
click at [784, 221] on icon at bounding box center [790, 215] width 14 height 14
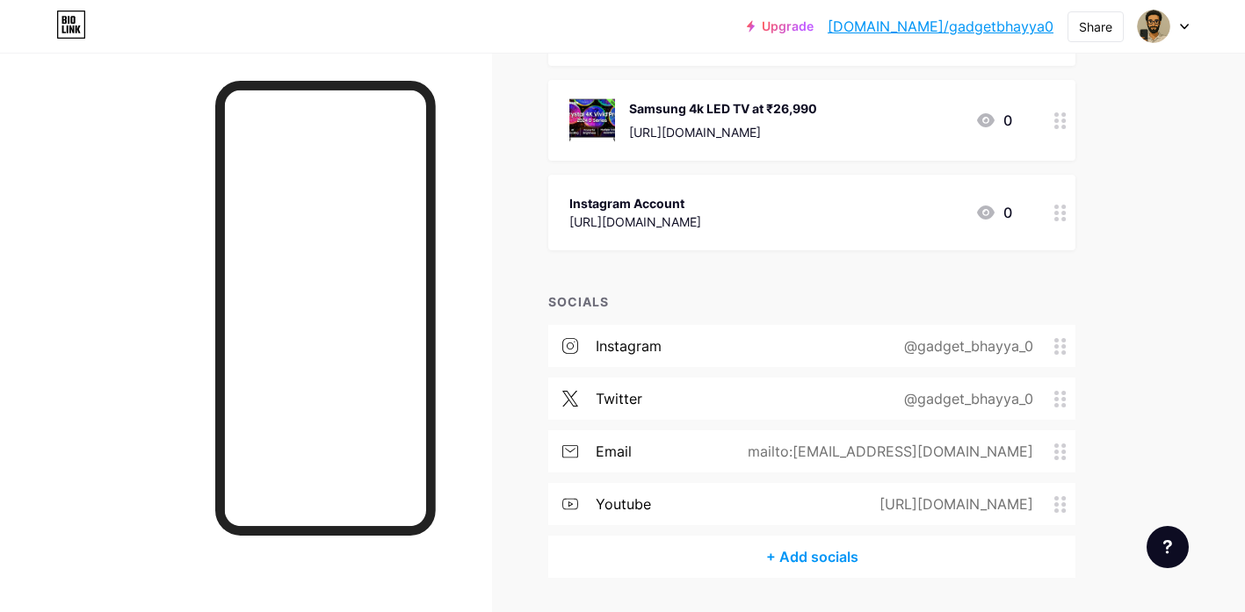
click at [958, 499] on div "https://www.youtube.com/channel/UCZ5AClmXQMlL0A7wh_Fw1yQ" at bounding box center [952, 504] width 203 height 21
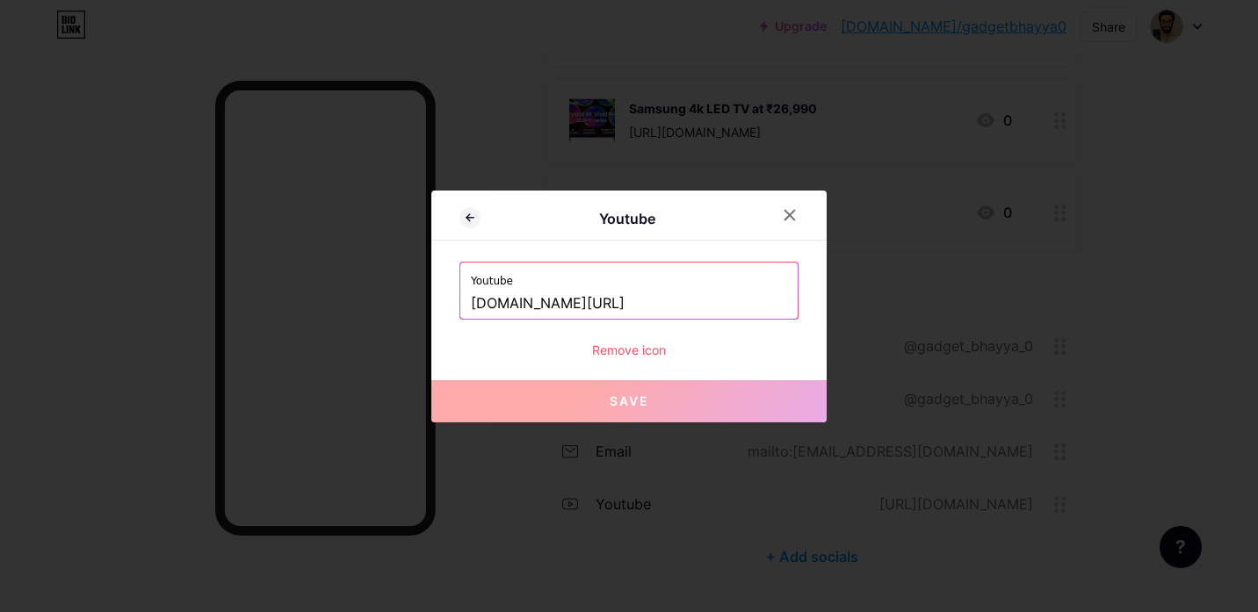
click at [648, 298] on input "www.youtube.com/channel/UCZ5AClmXQMlL0A7wh_Fw1yQ" at bounding box center [629, 304] width 316 height 30
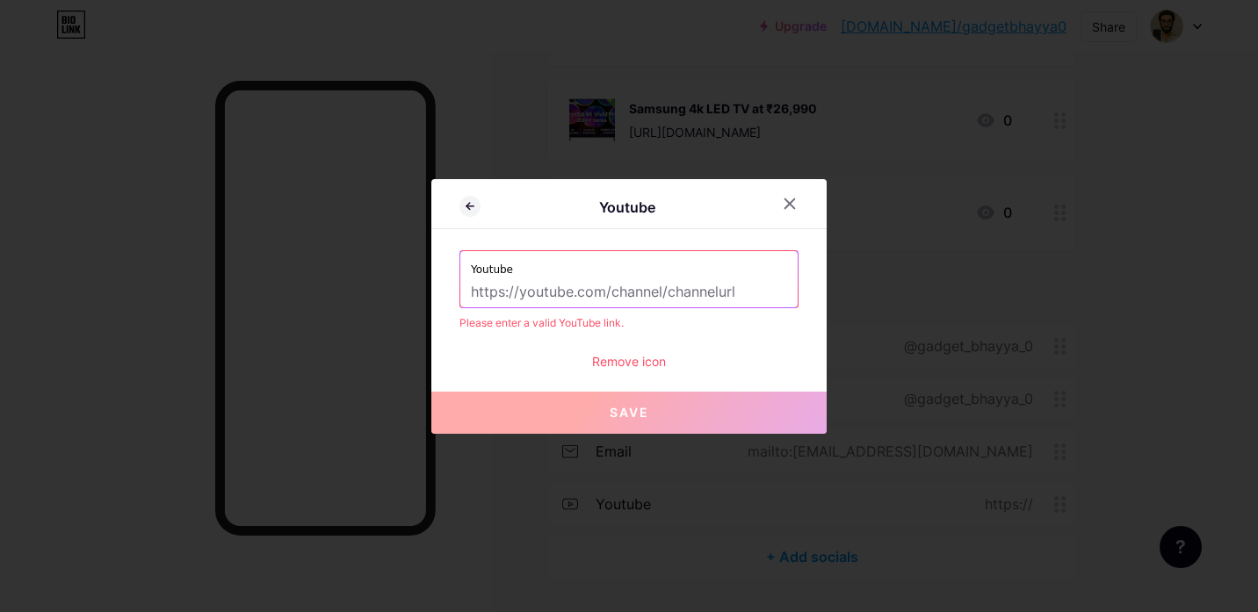
paste input "https://www.youtube.com/@factechguru"
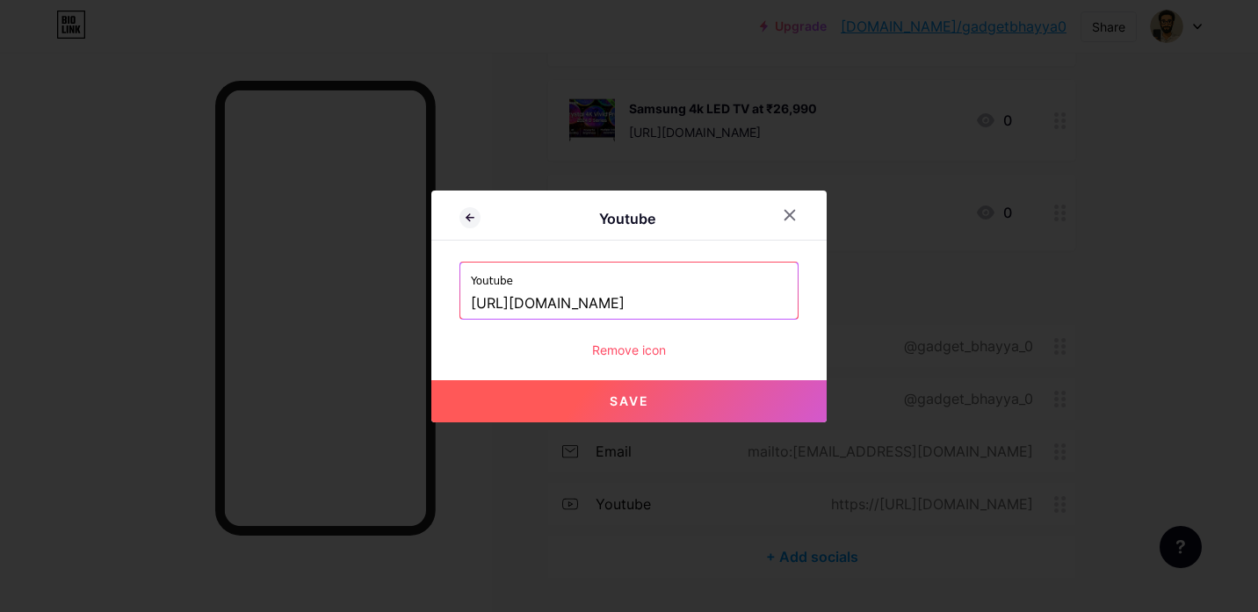
type input "https://www.youtube.com/@factechguru"
click at [671, 394] on button "Save" at bounding box center [628, 401] width 395 height 42
